Goal: Check status: Check status

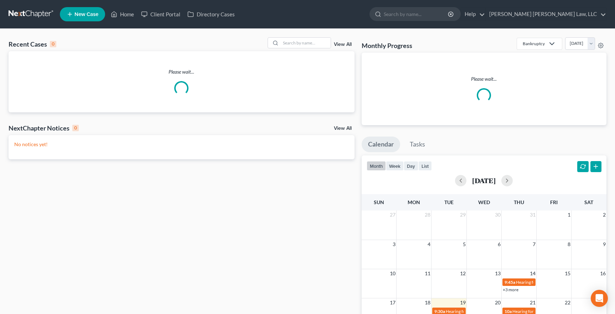
click at [36, 9] on link at bounding box center [32, 14] width 46 height 13
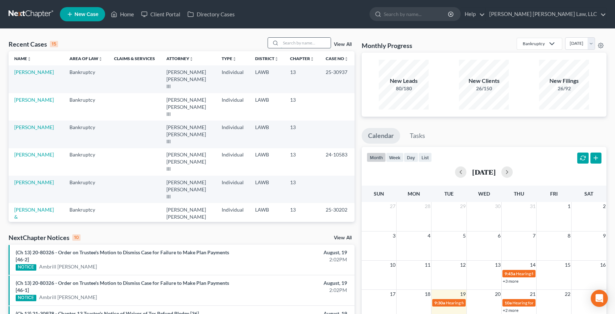
click at [304, 44] on input "search" at bounding box center [306, 43] width 50 height 10
type input "[PERSON_NAME]"
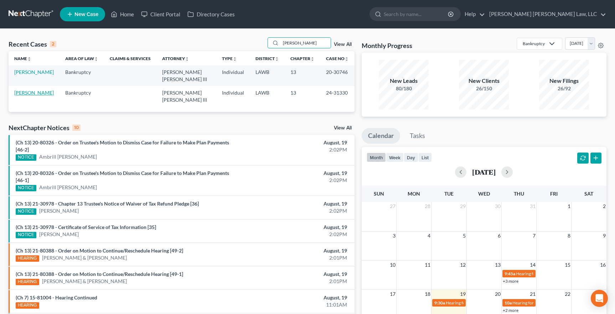
click at [29, 90] on link "[PERSON_NAME]" at bounding box center [34, 93] width 40 height 6
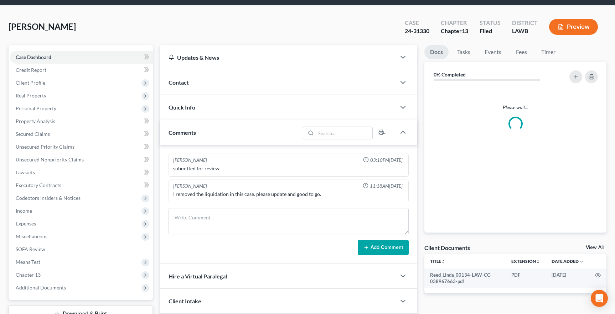
scroll to position [68, 0]
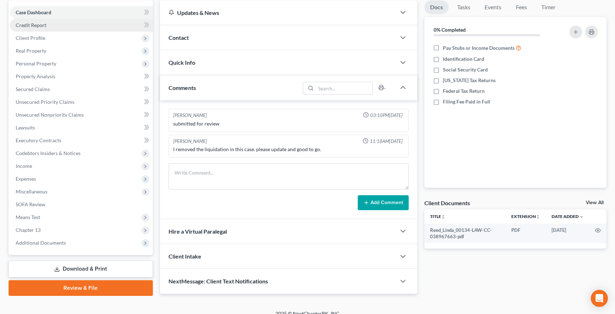
click at [87, 19] on link "Credit Report" at bounding box center [81, 25] width 143 height 13
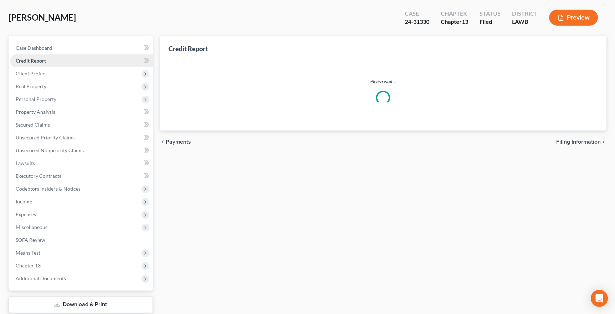
click at [84, 25] on div "[PERSON_NAME] Upgraded Case 24-31330 Chapter Chapter 13 Status Filed District L…" at bounding box center [308, 171] width 598 height 333
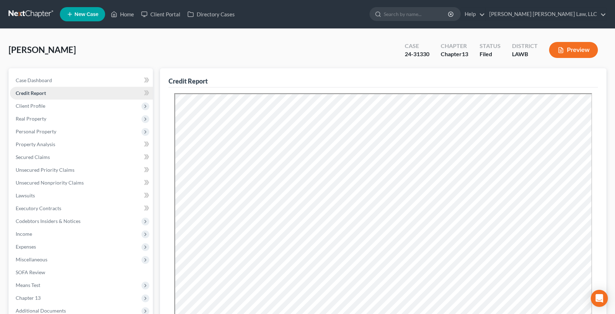
click at [101, 93] on link "Credit Report" at bounding box center [81, 93] width 143 height 13
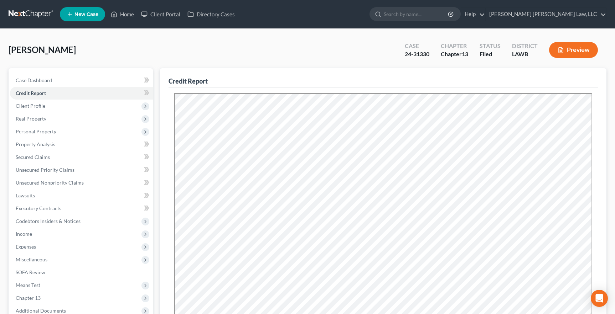
click at [168, 91] on div "Resubmit Download Re-Import Creditors" at bounding box center [382, 253] width 429 height 330
click at [168, 92] on div "Resubmit Download Re-Import Creditors" at bounding box center [382, 253] width 429 height 330
click at [146, 83] on icon at bounding box center [147, 80] width 3 height 5
click at [146, 94] on icon at bounding box center [147, 92] width 3 height 5
drag, startPoint x: 385, startPoint y: 27, endPoint x: 387, endPoint y: 37, distance: 9.9
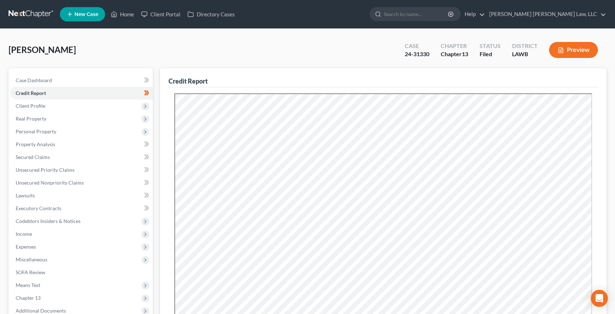
click at [386, 32] on div "Home New Case Client Portal Directory Cases [PERSON_NAME] [PERSON_NAME] Law, LL…" at bounding box center [307, 234] width 615 height 468
drag, startPoint x: 393, startPoint y: 47, endPoint x: 427, endPoint y: 48, distance: 33.8
click at [426, 50] on div "[PERSON_NAME] Upgraded Case 24-31330 Chapter Chapter 13 Status Filed District L…" at bounding box center [308, 52] width 598 height 31
drag, startPoint x: 427, startPoint y: 48, endPoint x: 432, endPoint y: 63, distance: 16.2
click at [432, 64] on div "[PERSON_NAME] Upgraded Case 24-31330 Chapter Chapter 13 Status Filed District L…" at bounding box center [308, 52] width 598 height 31
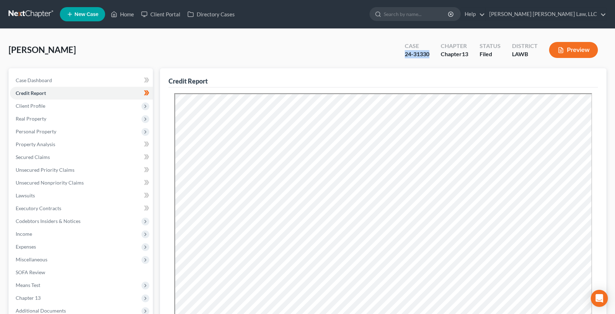
drag, startPoint x: 432, startPoint y: 63, endPoint x: 338, endPoint y: 53, distance: 94.8
click at [338, 53] on div "[PERSON_NAME] Upgraded Case 24-31330 Chapter Chapter 13 Status Filed District L…" at bounding box center [308, 52] width 598 height 31
click at [456, 61] on div "Case 24-31330 Chapter Chapter 13 Status Filed District LAWB Preview" at bounding box center [501, 49] width 210 height 25
